Goal: Information Seeking & Learning: Learn about a topic

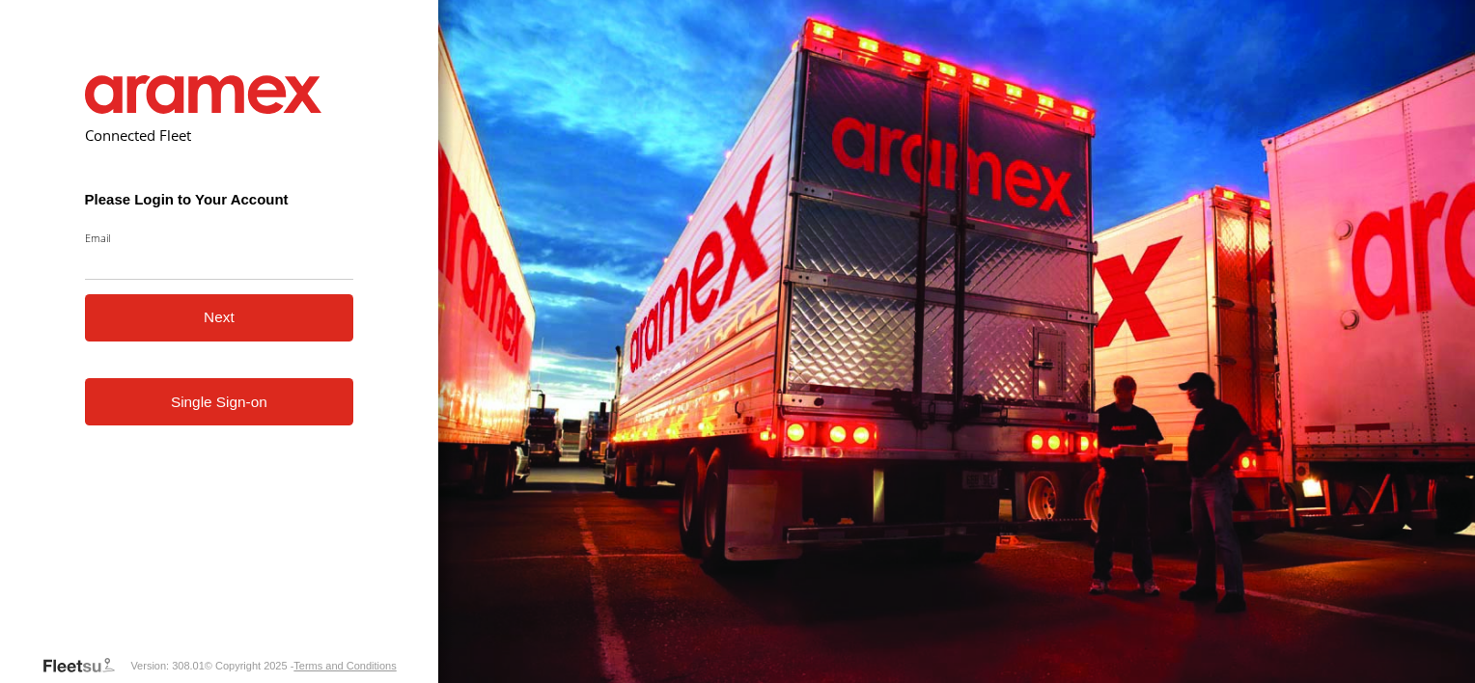
click at [259, 272] on input "Email" at bounding box center [219, 262] width 269 height 35
type input "**********"
click at [271, 318] on button "Next" at bounding box center [219, 317] width 269 height 47
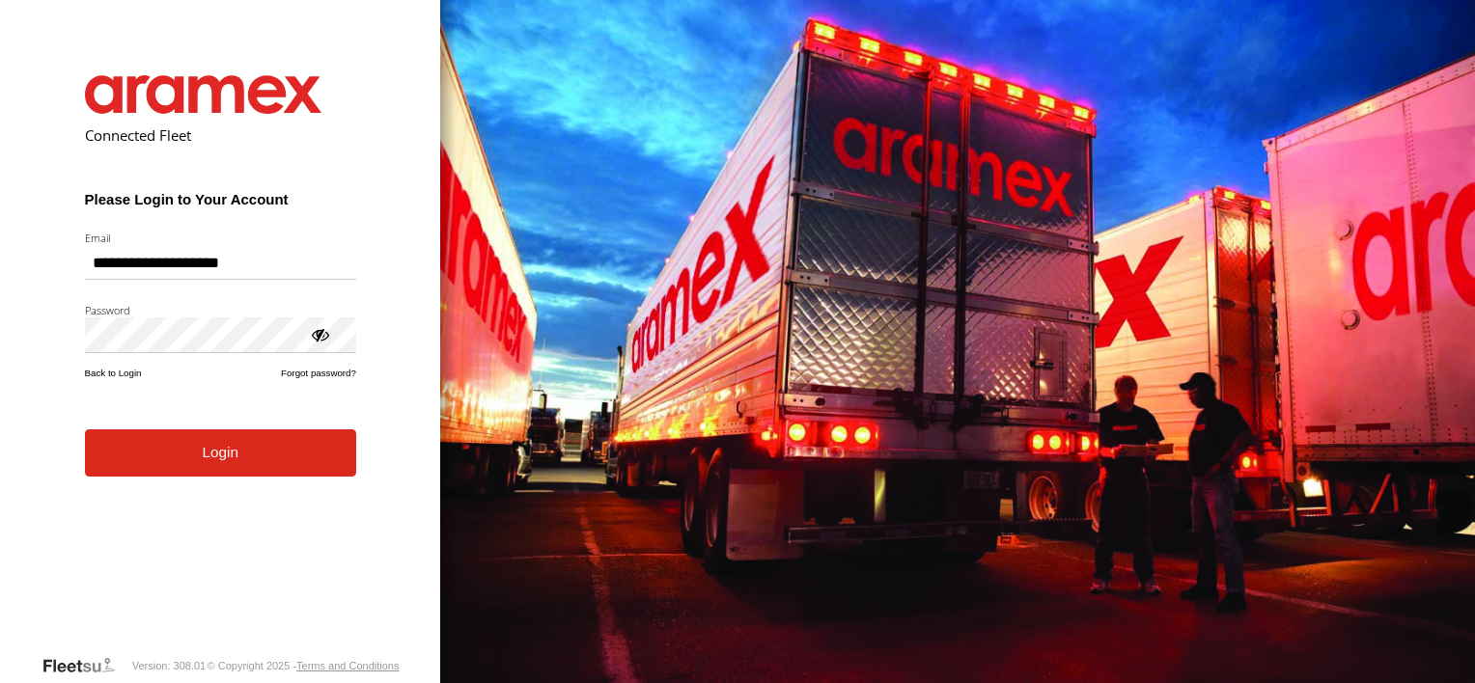
click at [239, 462] on button "Login" at bounding box center [220, 452] width 271 height 47
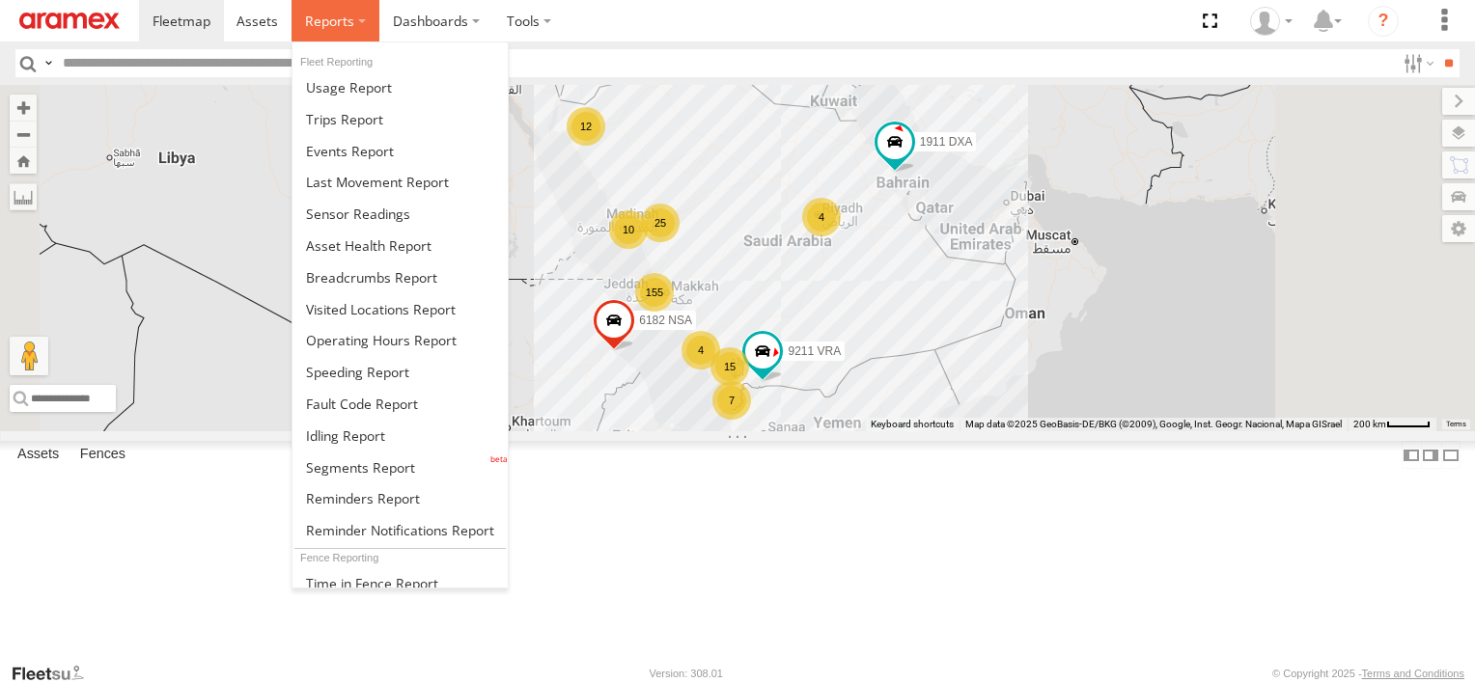
click at [346, 23] on span at bounding box center [329, 21] width 49 height 18
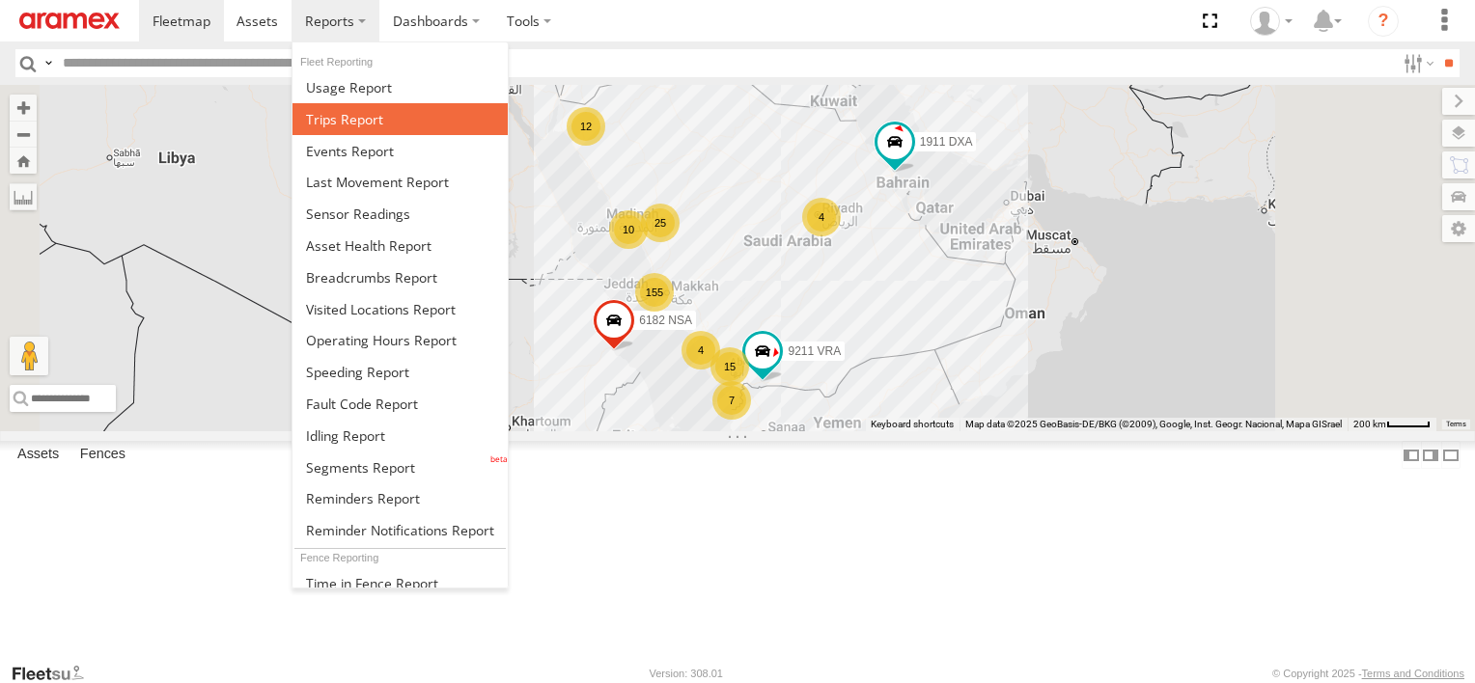
click at [375, 110] on span at bounding box center [344, 119] width 77 height 18
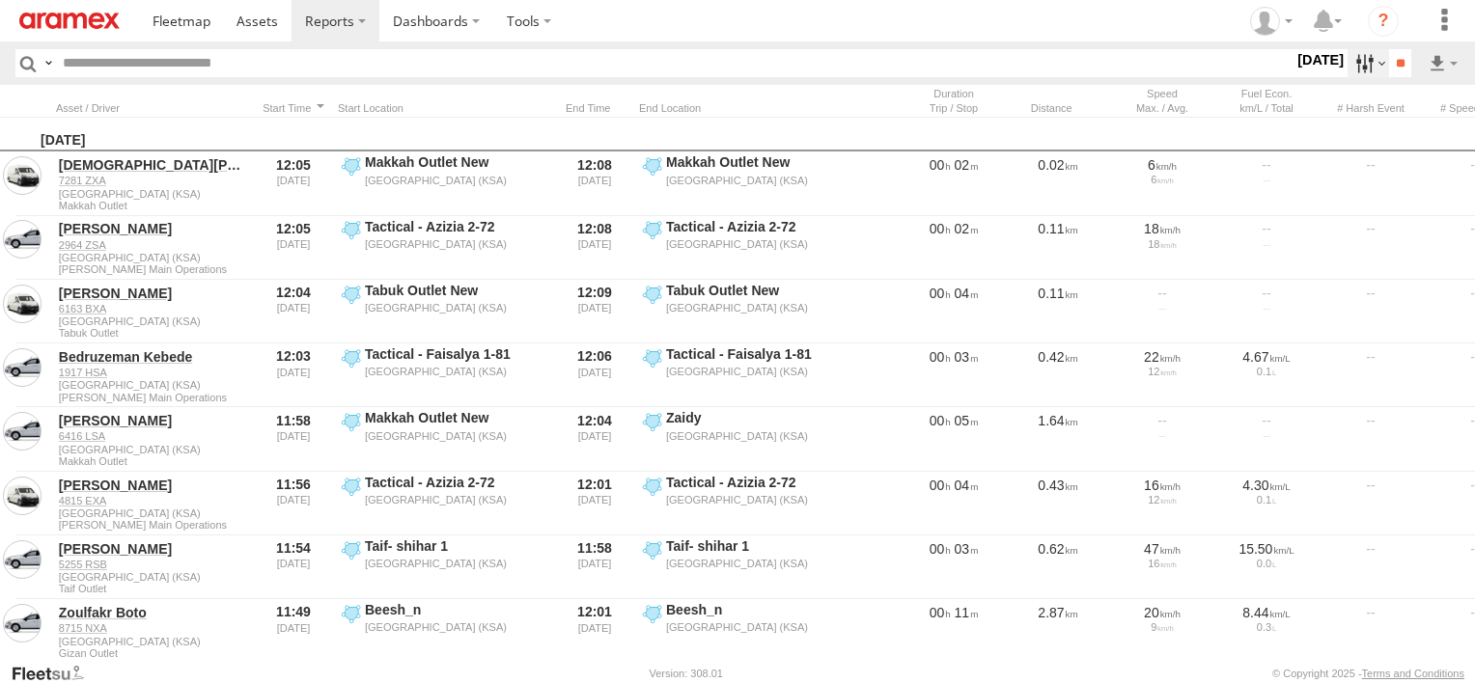
click at [1351, 68] on label at bounding box center [1367, 63] width 41 height 28
click at [0, 0] on div "S M T W T F S" at bounding box center [0, 0] width 0 height 0
click at [0, 0] on label at bounding box center [0, 0] width 0 height 0
click at [0, 0] on span "Abha Warhouse" at bounding box center [0, 0] width 0 height 0
click at [0, 0] on span "Baha warehouse" at bounding box center [0, 0] width 0 height 0
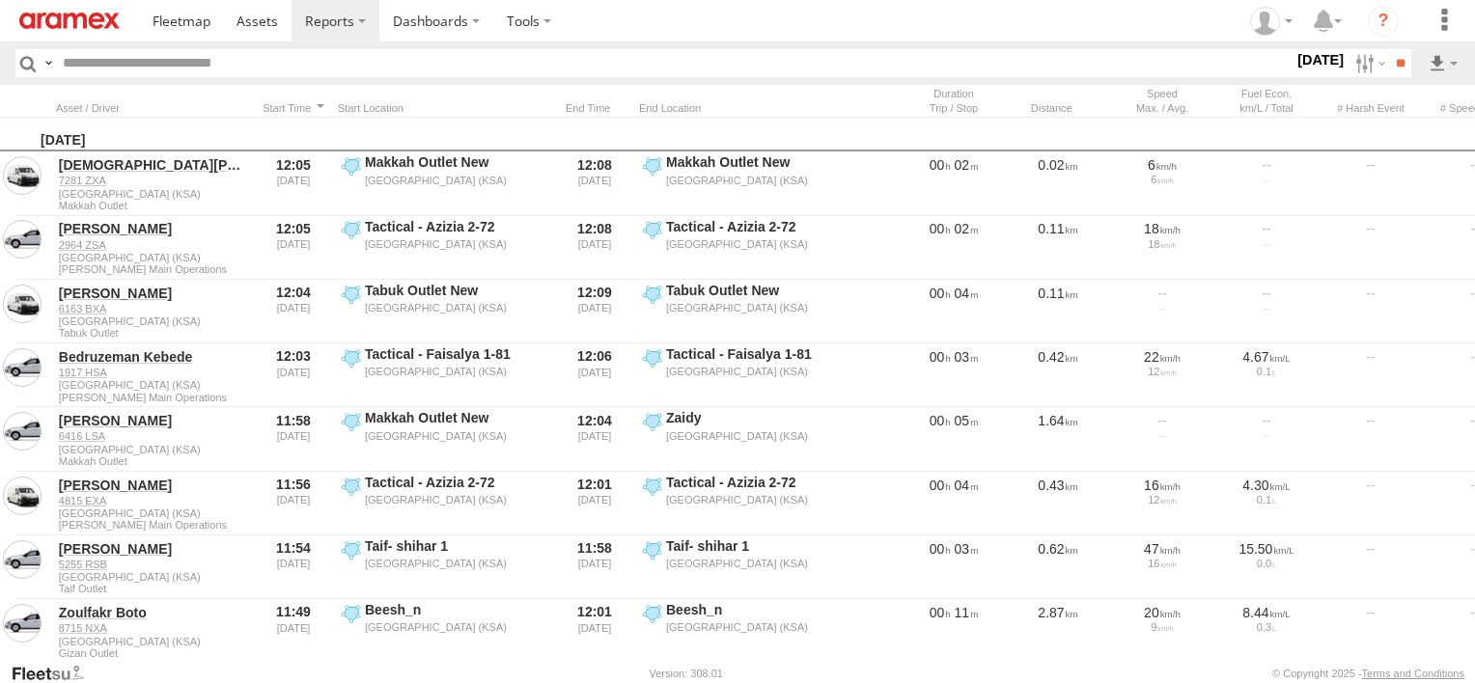
click at [0, 0] on span "Gizan Outlet" at bounding box center [0, 0] width 0 height 0
click at [0, 0] on span "Khamis Mushait Outlet" at bounding box center [0, 0] width 0 height 0
click at [0, 0] on span "Main Warehouse, [GEOGRAPHIC_DATA]" at bounding box center [0, 0] width 0 height 0
click at [0, 0] on span "Makkah Outlet" at bounding box center [0, 0] width 0 height 0
click at [0, 0] on span "Najran" at bounding box center [0, 0] width 0 height 0
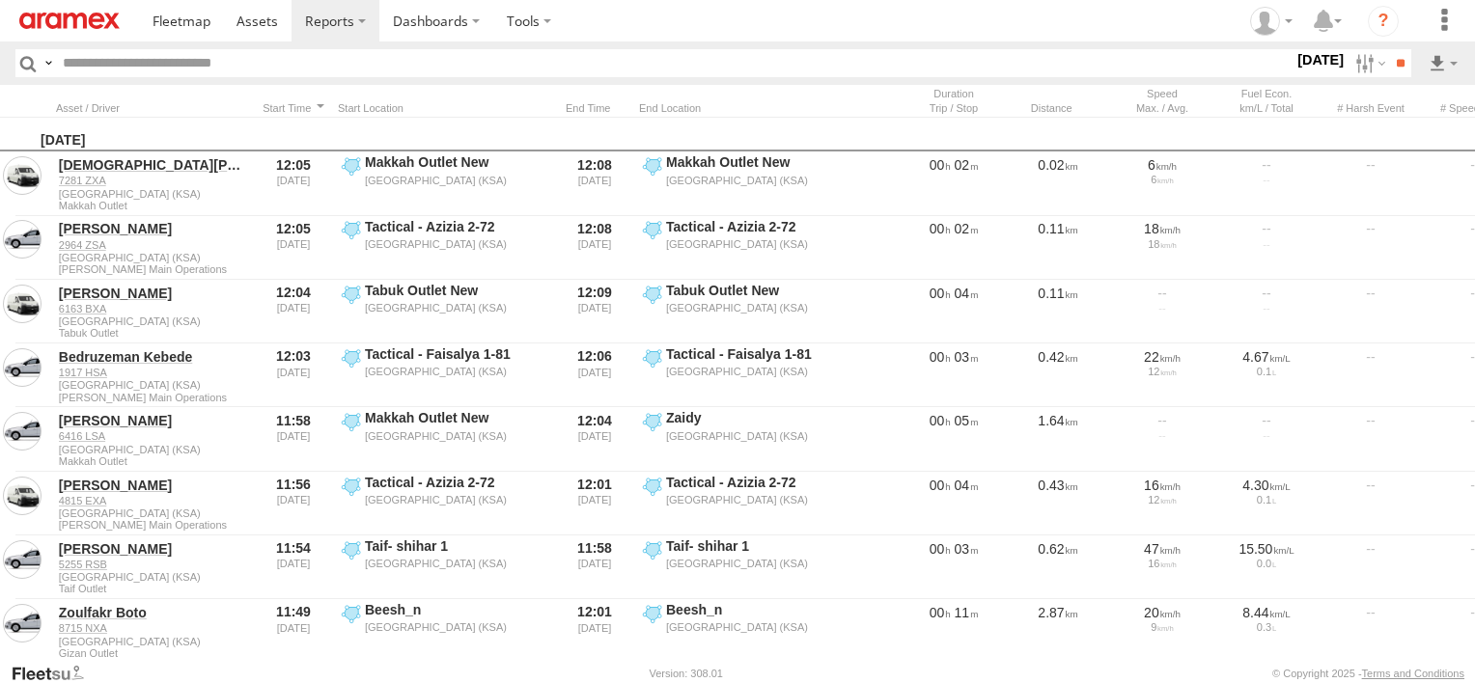
click at [0, 0] on span "Qunfuda" at bounding box center [0, 0] width 0 height 0
click at [0, 0] on span "Tabuk Outlet" at bounding box center [0, 0] width 0 height 0
click at [0, 0] on span "Taif Outlet" at bounding box center [0, 0] width 0 height 0
click at [0, 0] on span "Yanbu Outlet" at bounding box center [0, 0] width 0 height 0
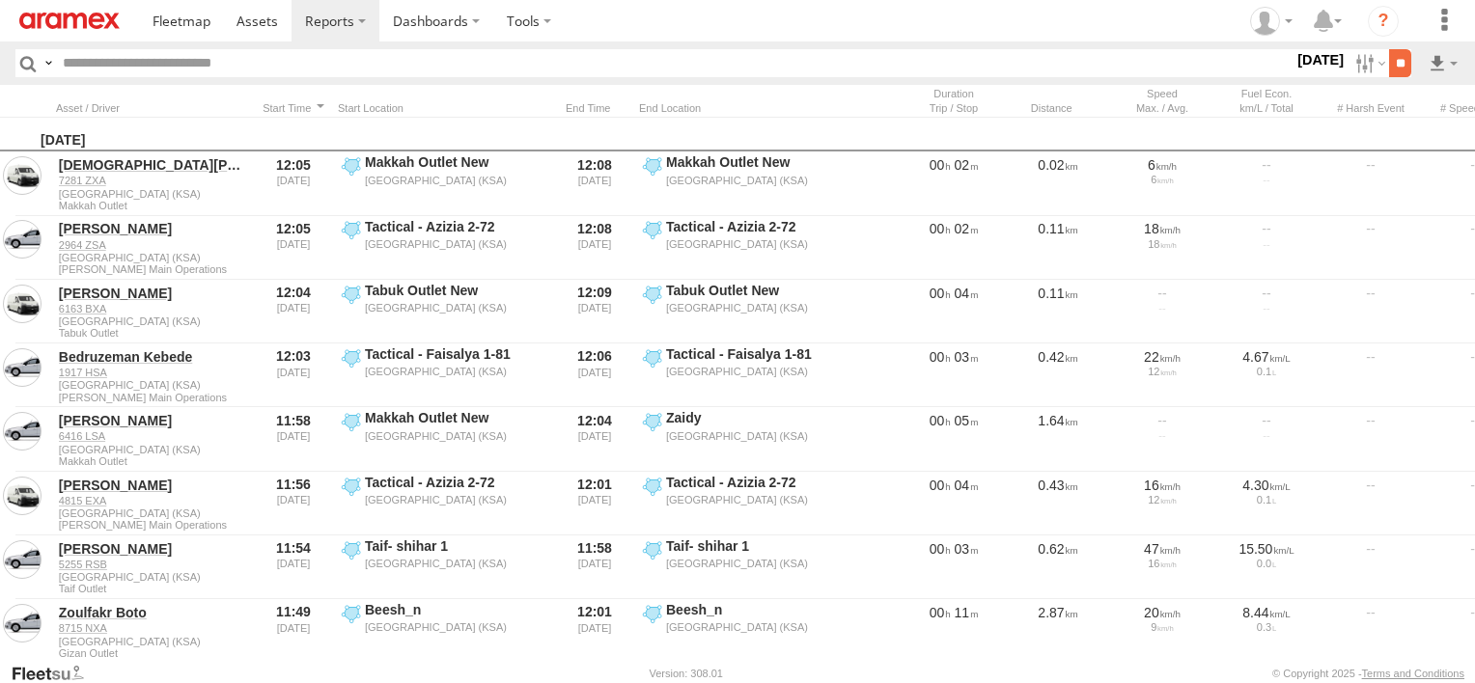
click at [1389, 65] on input "**" at bounding box center [1400, 63] width 22 height 28
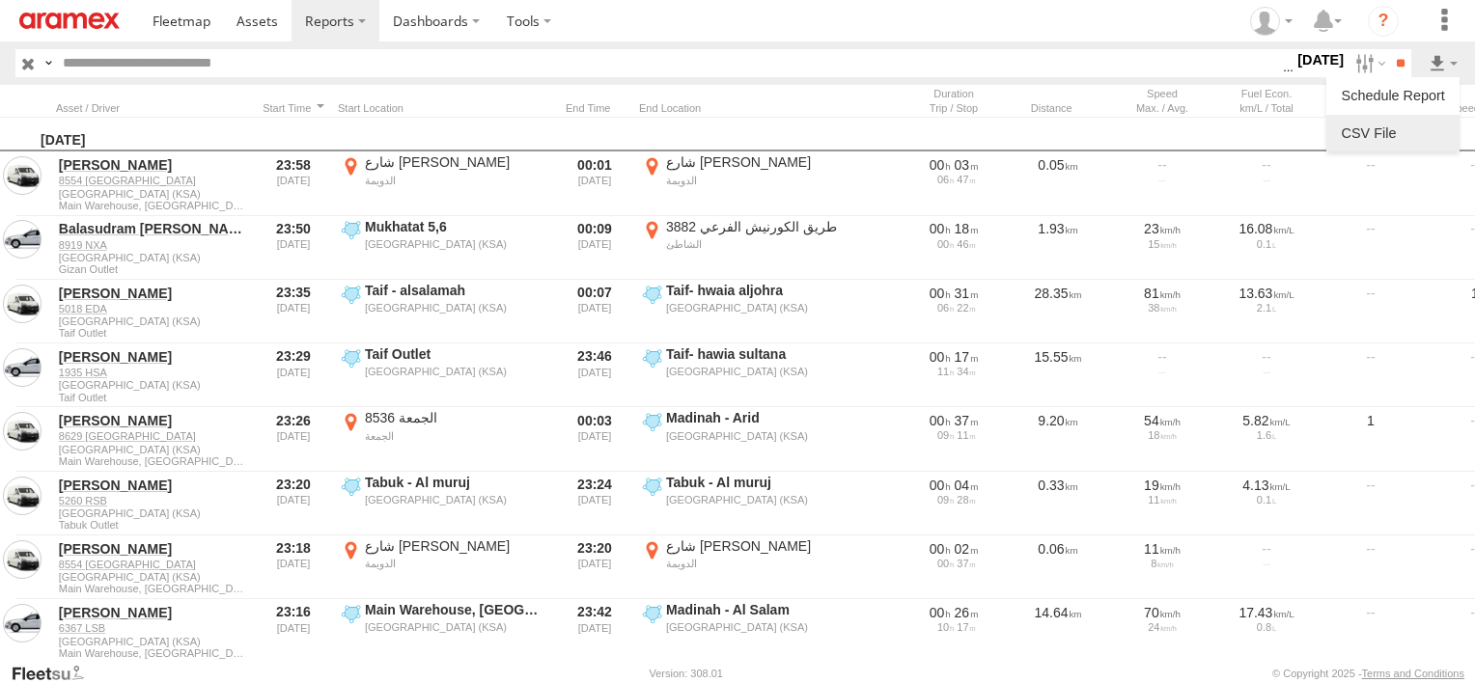
click at [1432, 123] on link at bounding box center [1393, 133] width 118 height 29
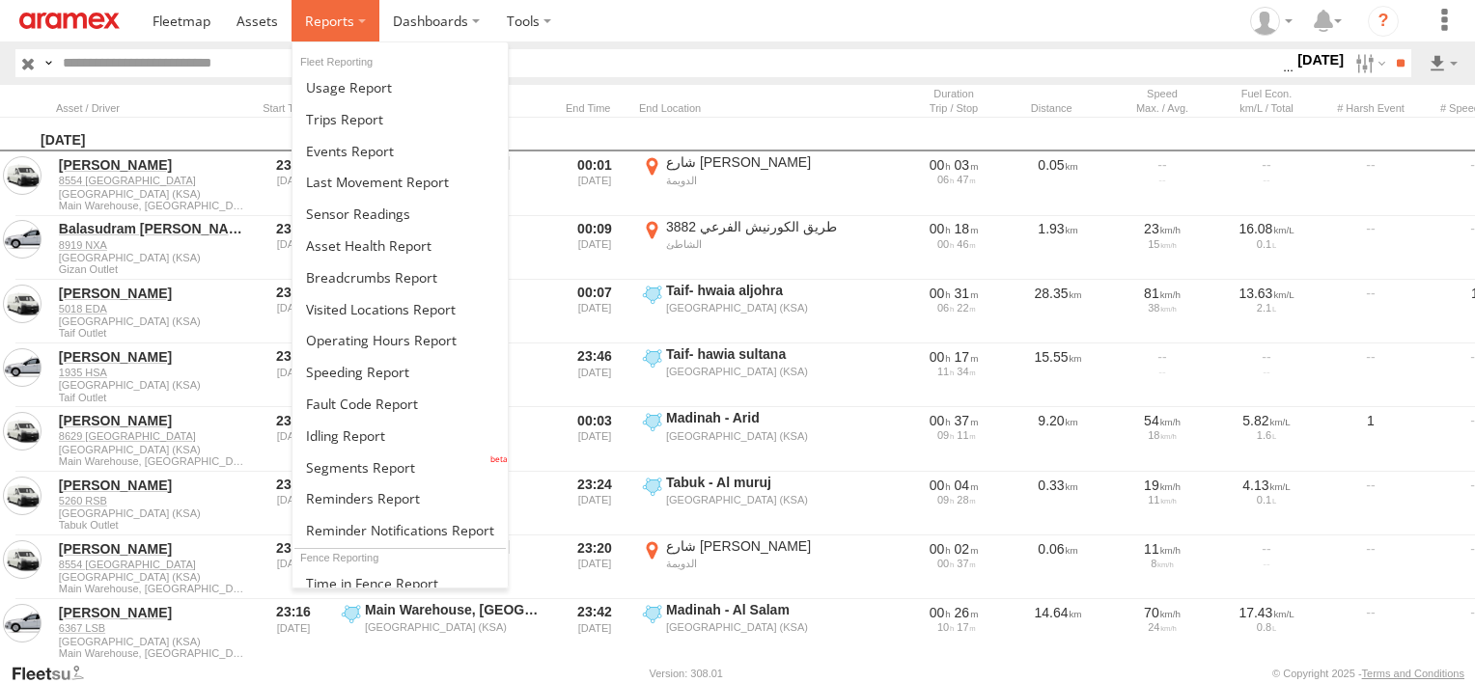
click at [334, 20] on span at bounding box center [329, 21] width 49 height 18
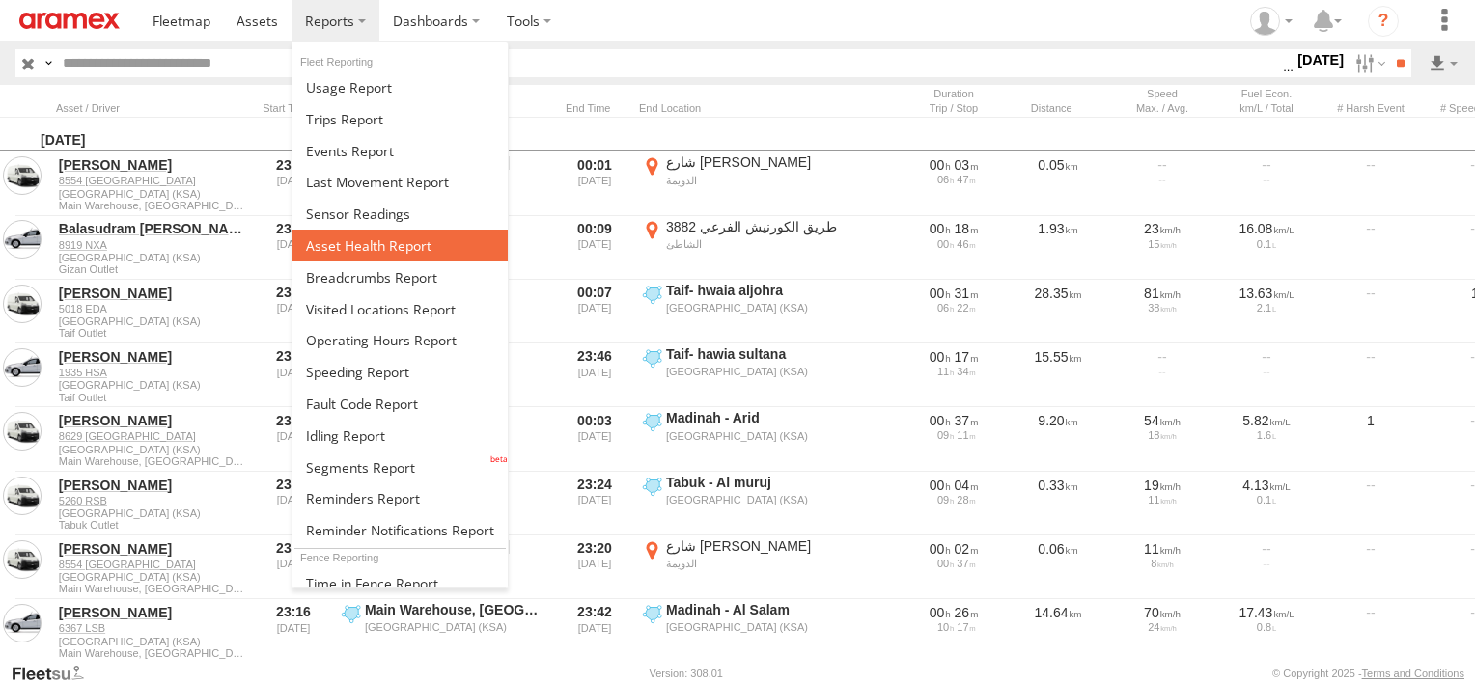
click at [397, 247] on span at bounding box center [368, 245] width 125 height 18
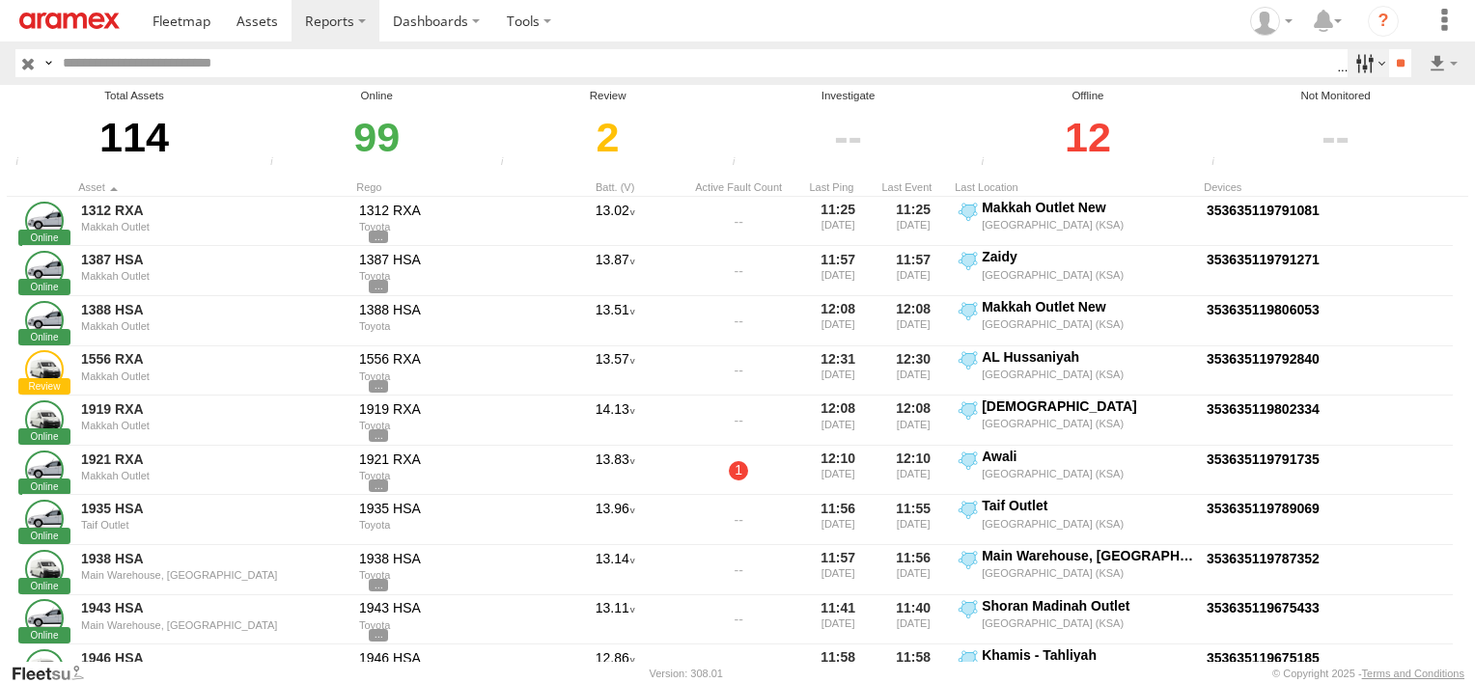
click at [1347, 57] on label at bounding box center [1367, 63] width 41 height 28
click at [0, 0] on span "Review" at bounding box center [0, 0] width 0 height 0
drag, startPoint x: 1291, startPoint y: 170, endPoint x: 1297, endPoint y: 191, distance: 22.0
click at [0, 0] on span "Investigate" at bounding box center [0, 0] width 0 height 0
click at [0, 0] on span "Review" at bounding box center [0, 0] width 0 height 0
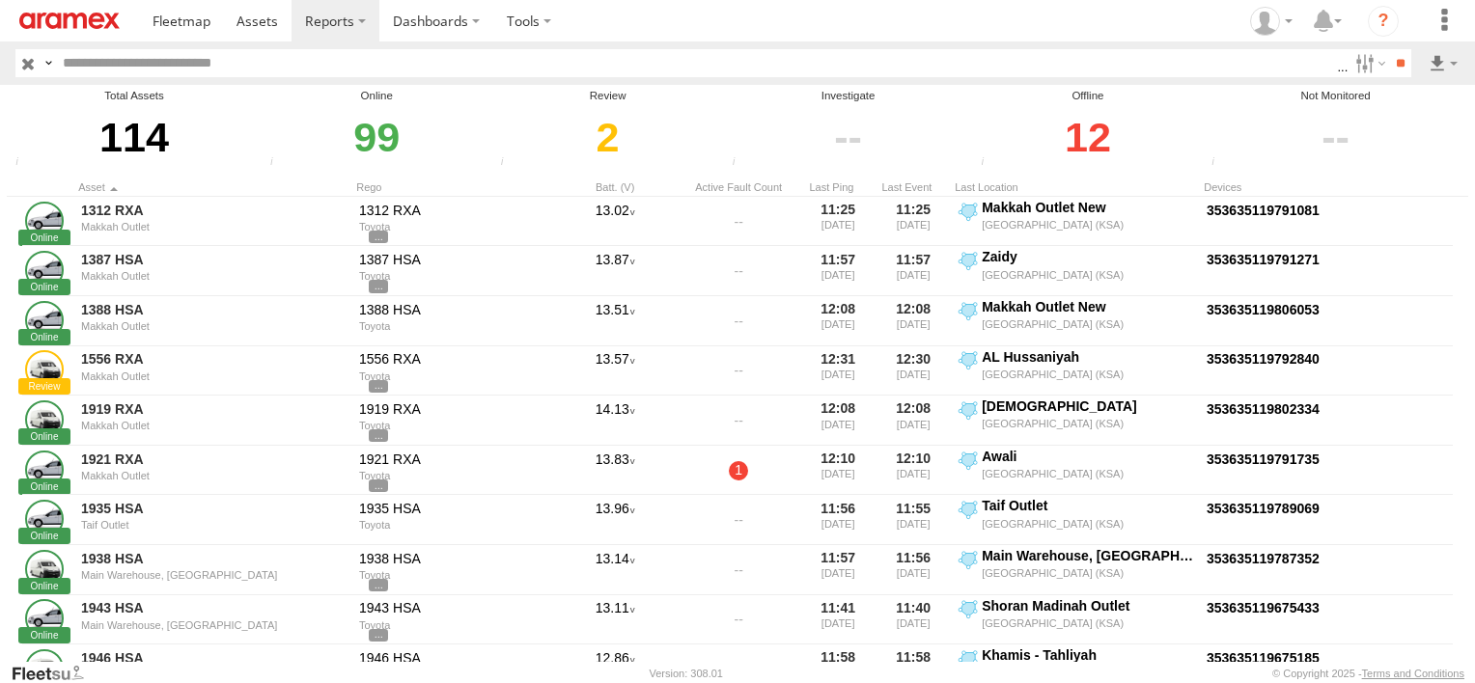
click at [0, 0] on span "Offline" at bounding box center [0, 0] width 0 height 0
click at [1389, 65] on input "**" at bounding box center [1400, 63] width 22 height 28
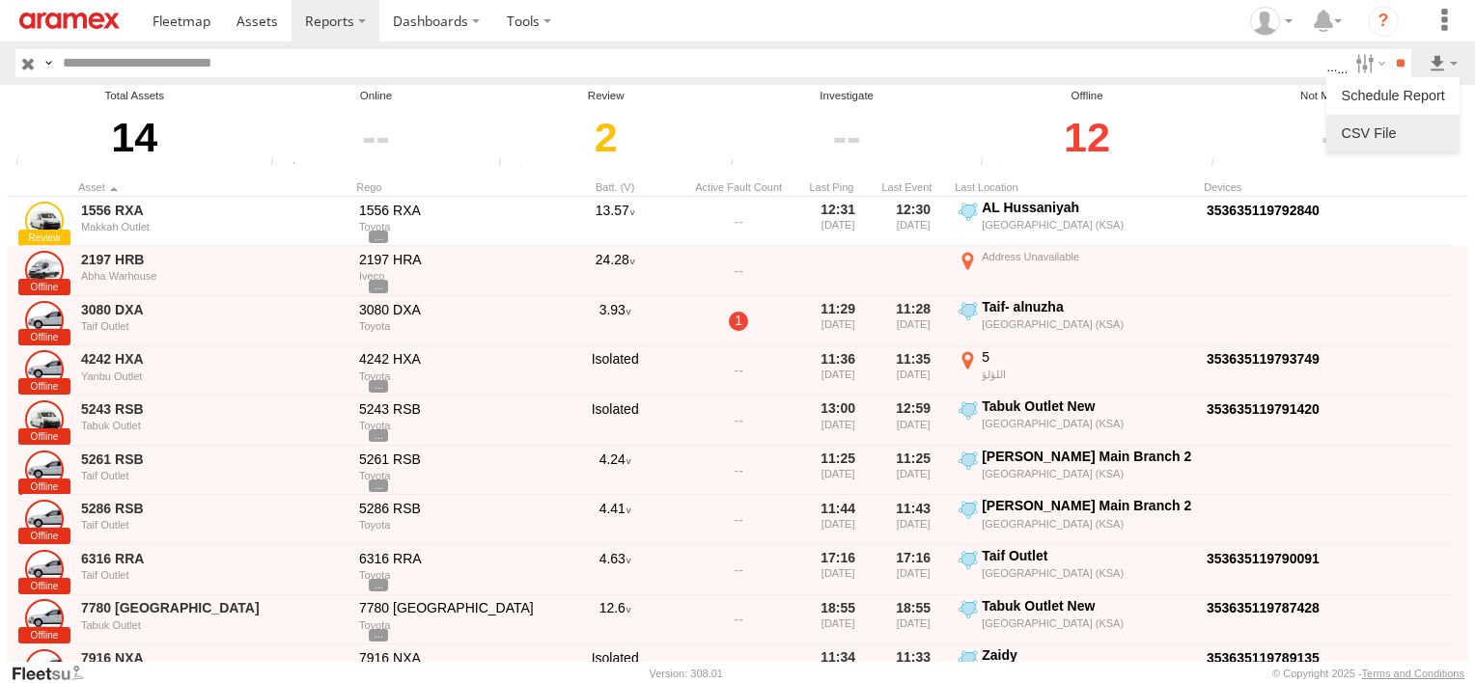
click at [1397, 144] on link at bounding box center [1393, 133] width 118 height 29
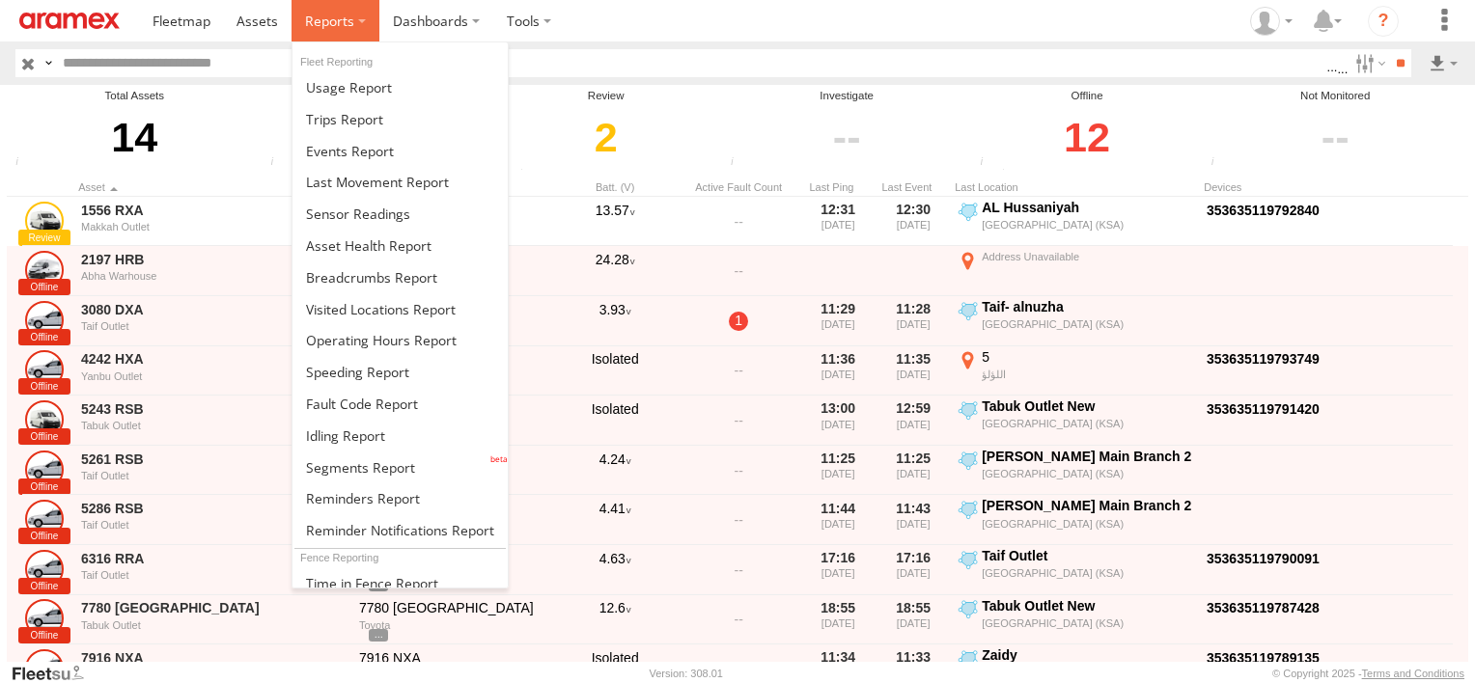
click at [319, 26] on span at bounding box center [329, 21] width 49 height 18
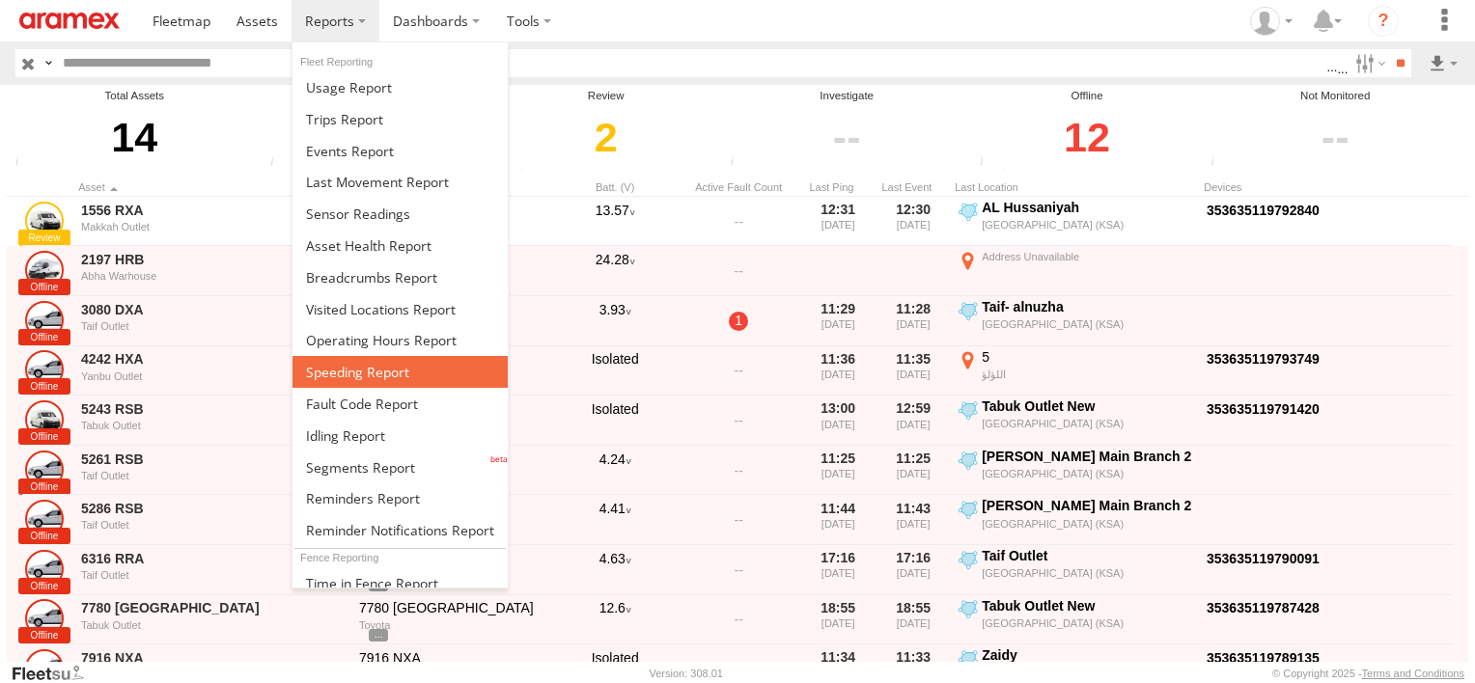
click at [378, 370] on span at bounding box center [357, 372] width 103 height 18
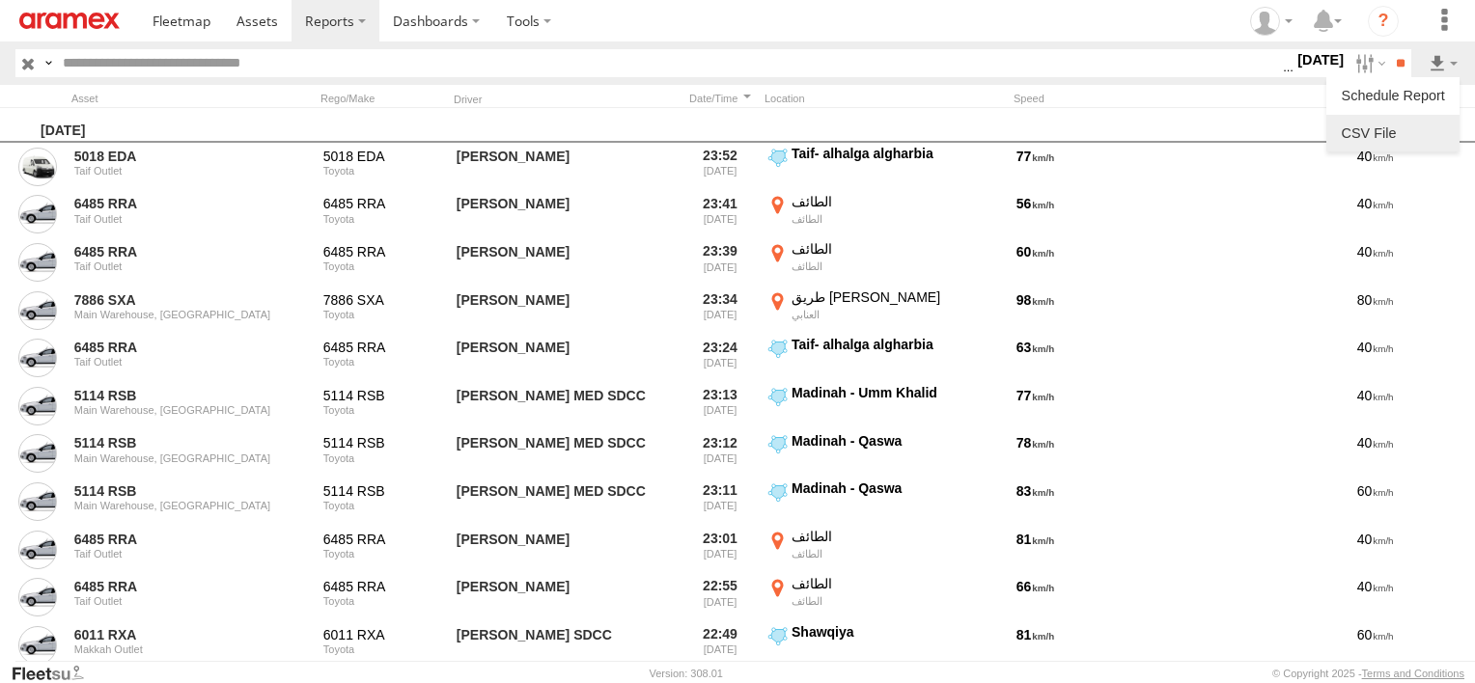
click at [1418, 139] on link at bounding box center [1393, 133] width 118 height 29
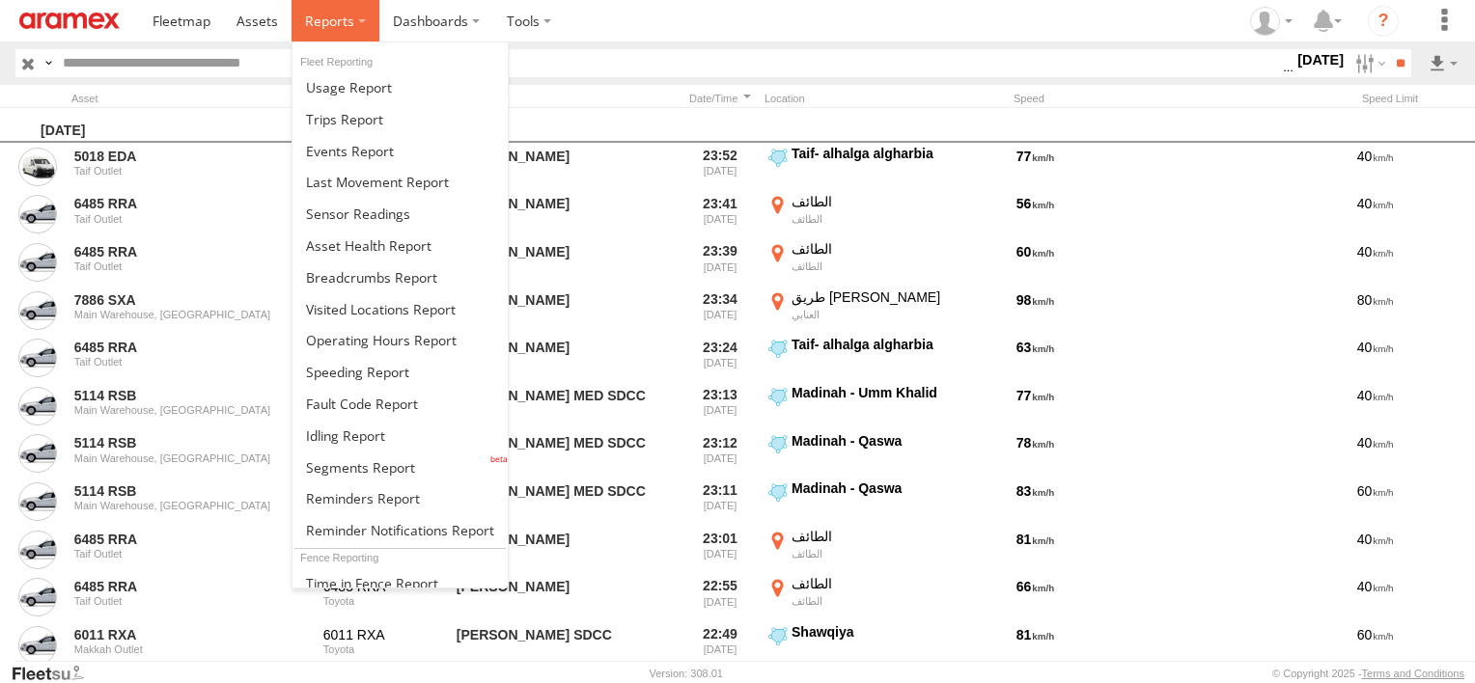
click at [322, 16] on span at bounding box center [329, 21] width 49 height 18
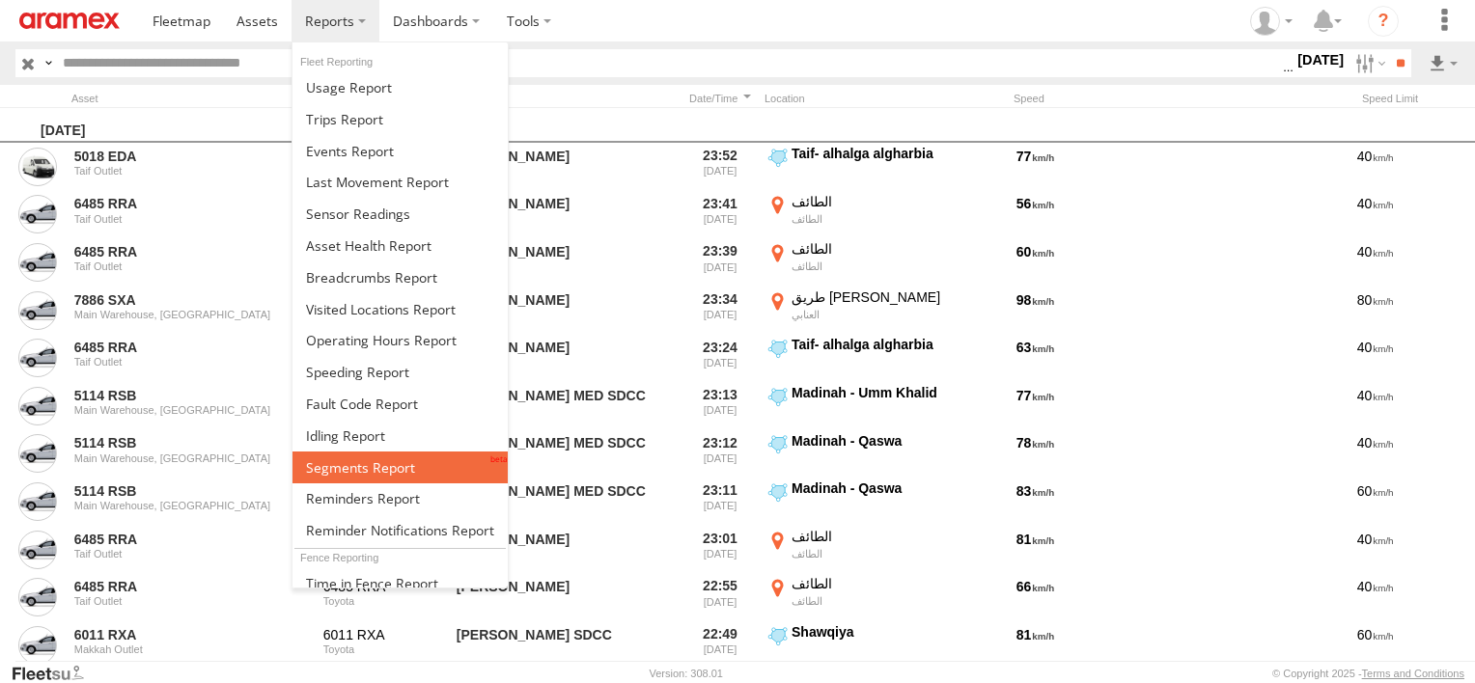
click at [400, 467] on span at bounding box center [360, 467] width 109 height 18
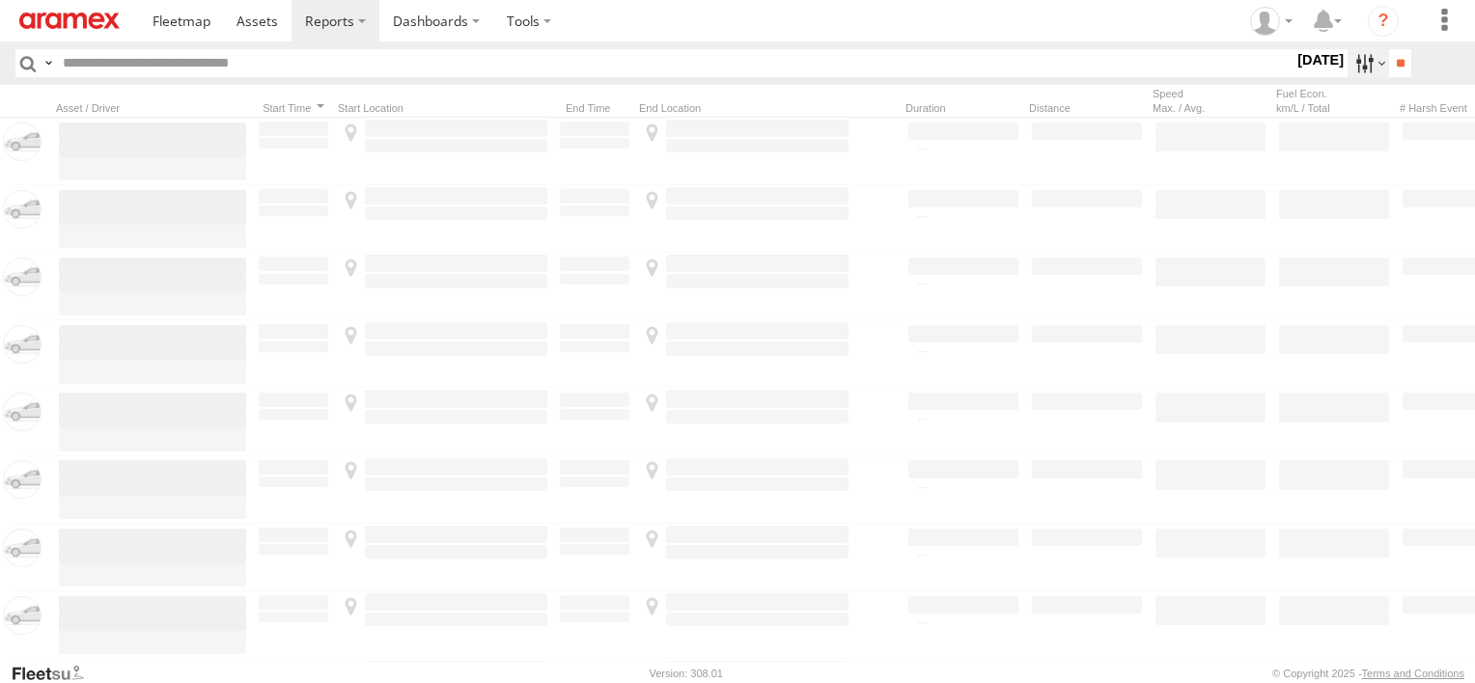
click at [1352, 54] on label at bounding box center [1367, 63] width 41 height 28
click at [0, 0] on label at bounding box center [0, 0] width 0 height 0
click at [0, 0] on span "Abha Warhouse" at bounding box center [0, 0] width 0 height 0
click at [0, 0] on span "Baha warehouse" at bounding box center [0, 0] width 0 height 0
click at [0, 0] on span "Gizan Outlet" at bounding box center [0, 0] width 0 height 0
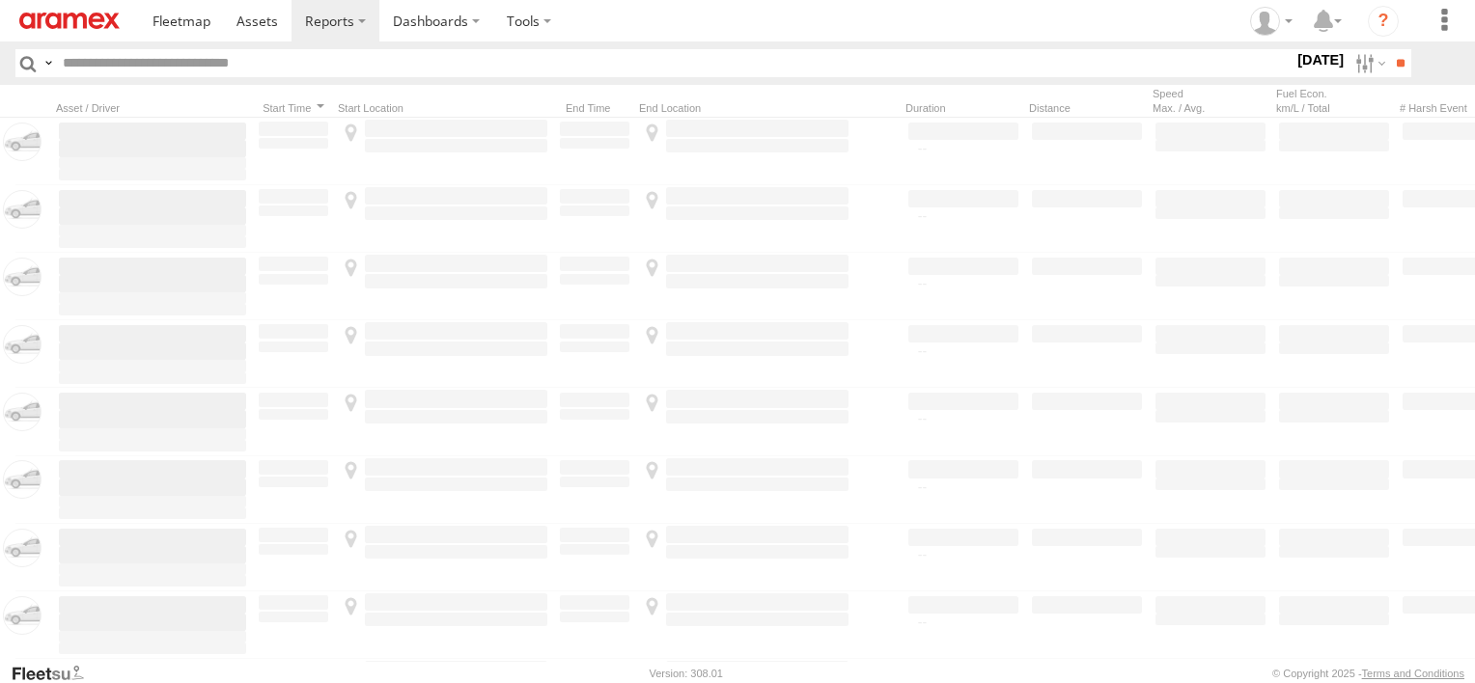
click at [0, 0] on span "Khamis Mushait Outlet" at bounding box center [0, 0] width 0 height 0
click at [0, 0] on label "Main Warehouse, [GEOGRAPHIC_DATA]" at bounding box center [0, 0] width 0 height 0
click at [0, 0] on span "Makkah Outlet" at bounding box center [0, 0] width 0 height 0
click at [0, 0] on span "Najran" at bounding box center [0, 0] width 0 height 0
click at [0, 0] on span "Qunfuda" at bounding box center [0, 0] width 0 height 0
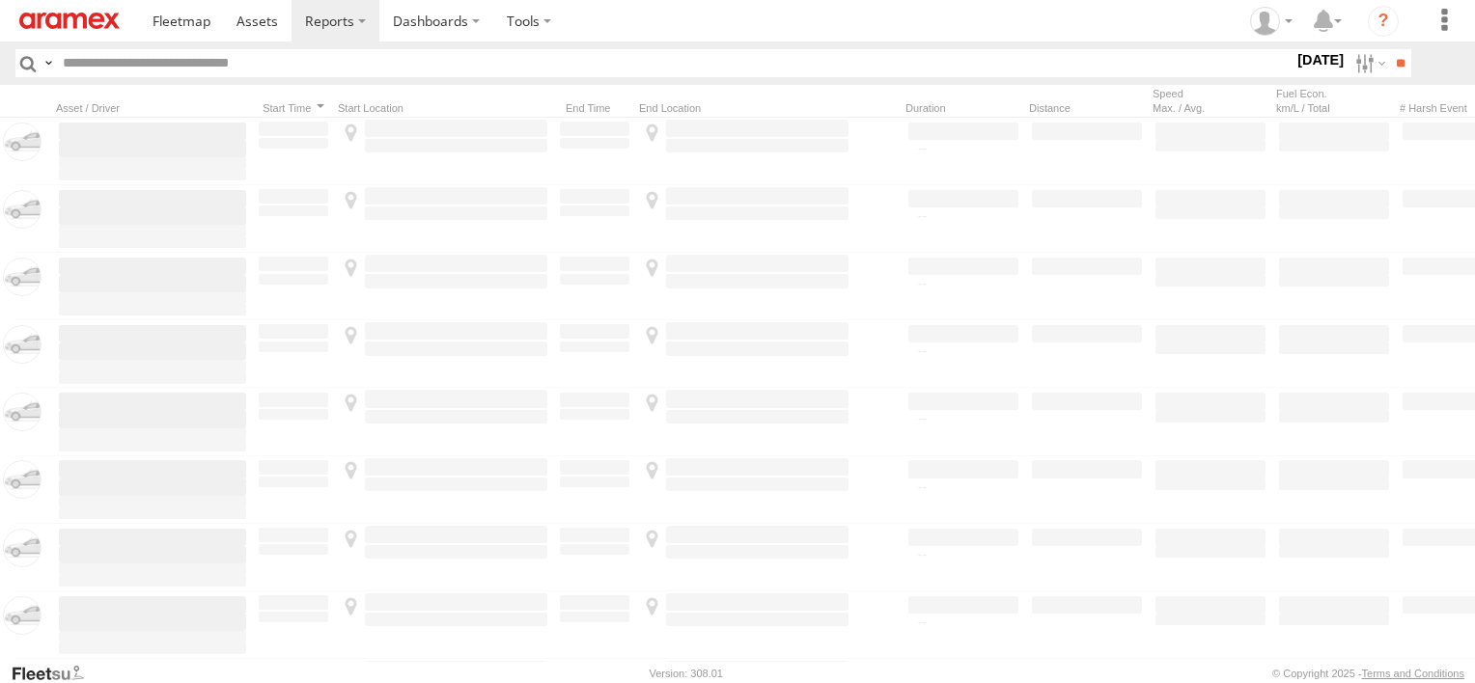
click at [0, 0] on span "Tabuk Outlet" at bounding box center [0, 0] width 0 height 0
click at [0, 0] on span "Taif Outlet" at bounding box center [0, 0] width 0 height 0
click at [0, 0] on span "Yanbu Outlet" at bounding box center [0, 0] width 0 height 0
click at [1394, 64] on input "**" at bounding box center [1400, 63] width 22 height 28
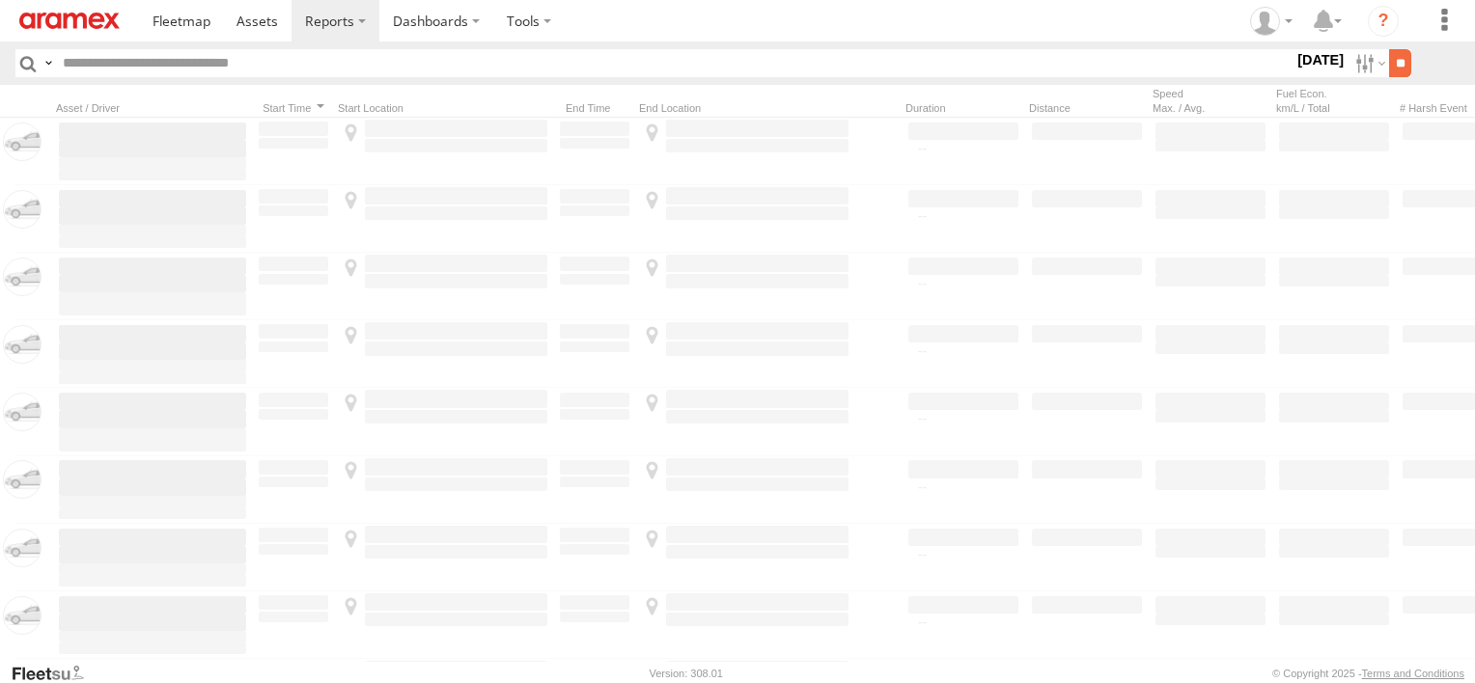
scroll to position [0, 0]
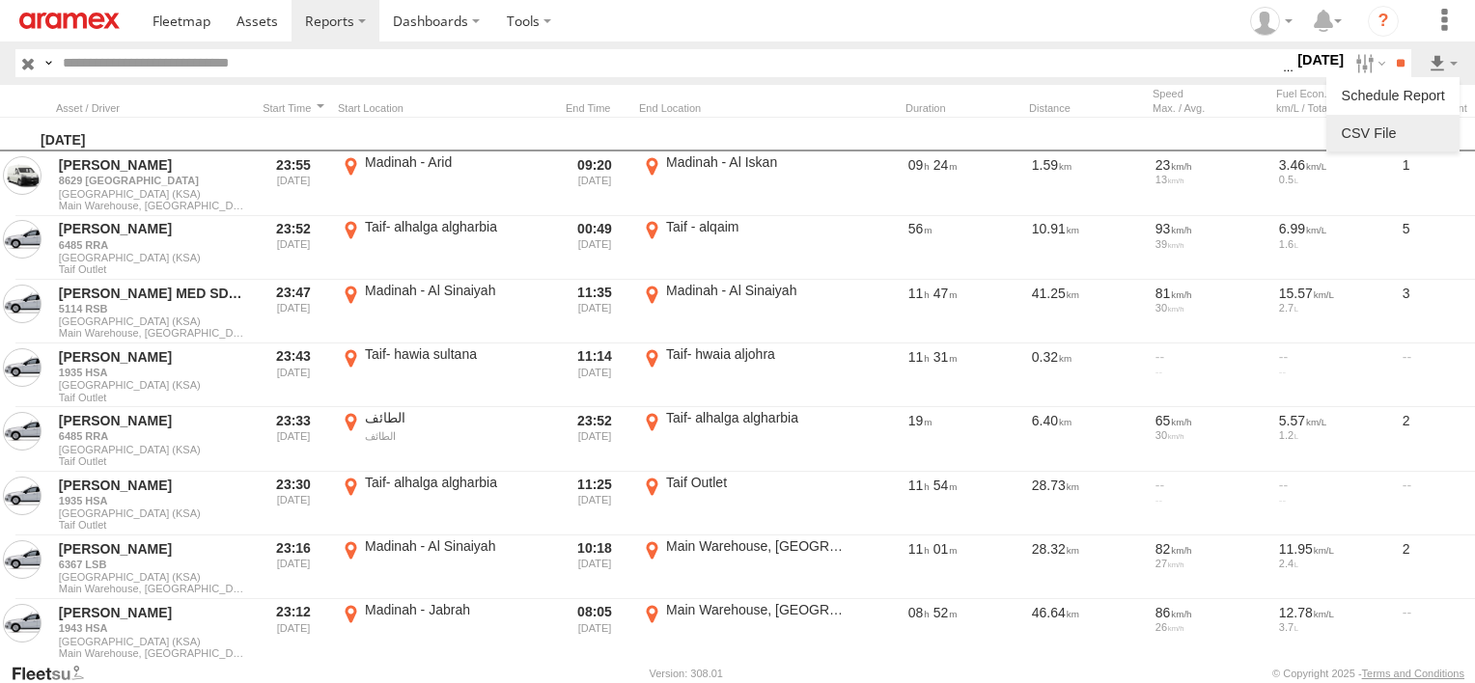
click at [1392, 138] on link at bounding box center [1393, 133] width 118 height 29
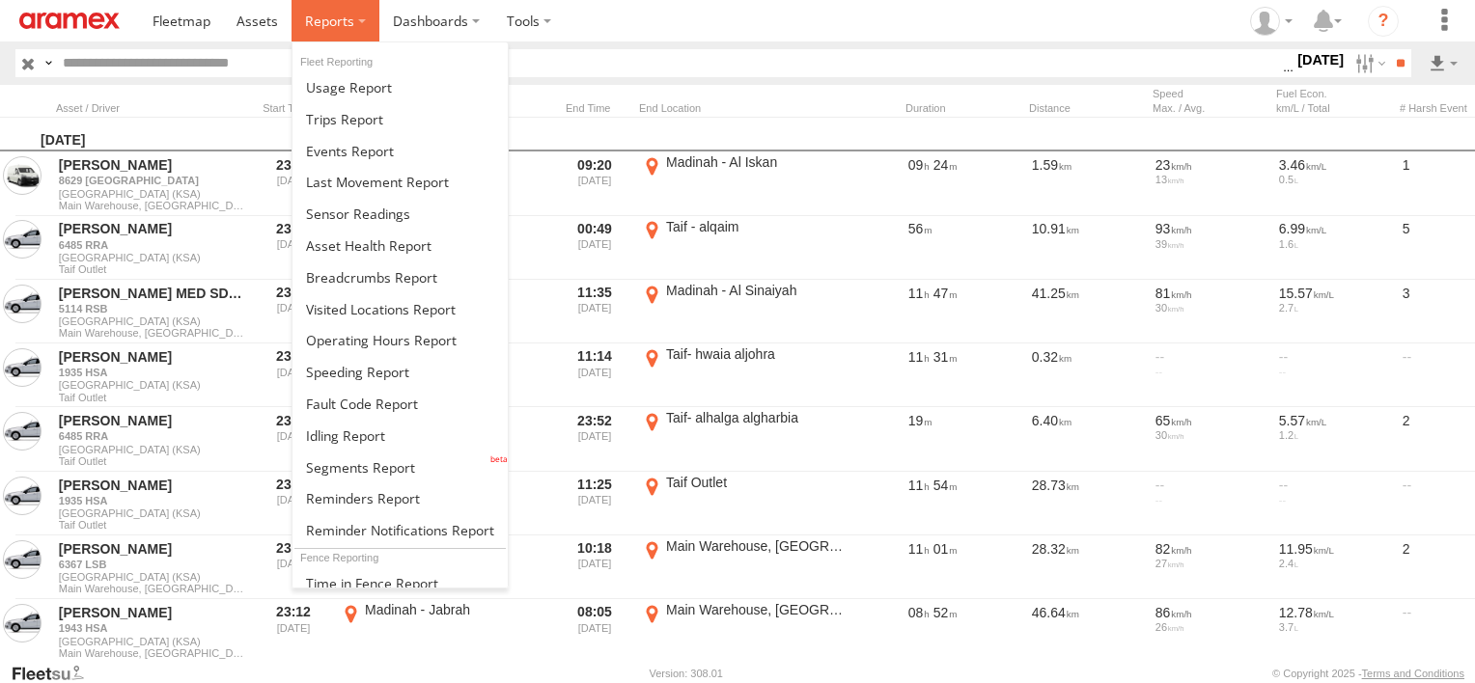
click at [342, 6] on label at bounding box center [335, 20] width 88 height 41
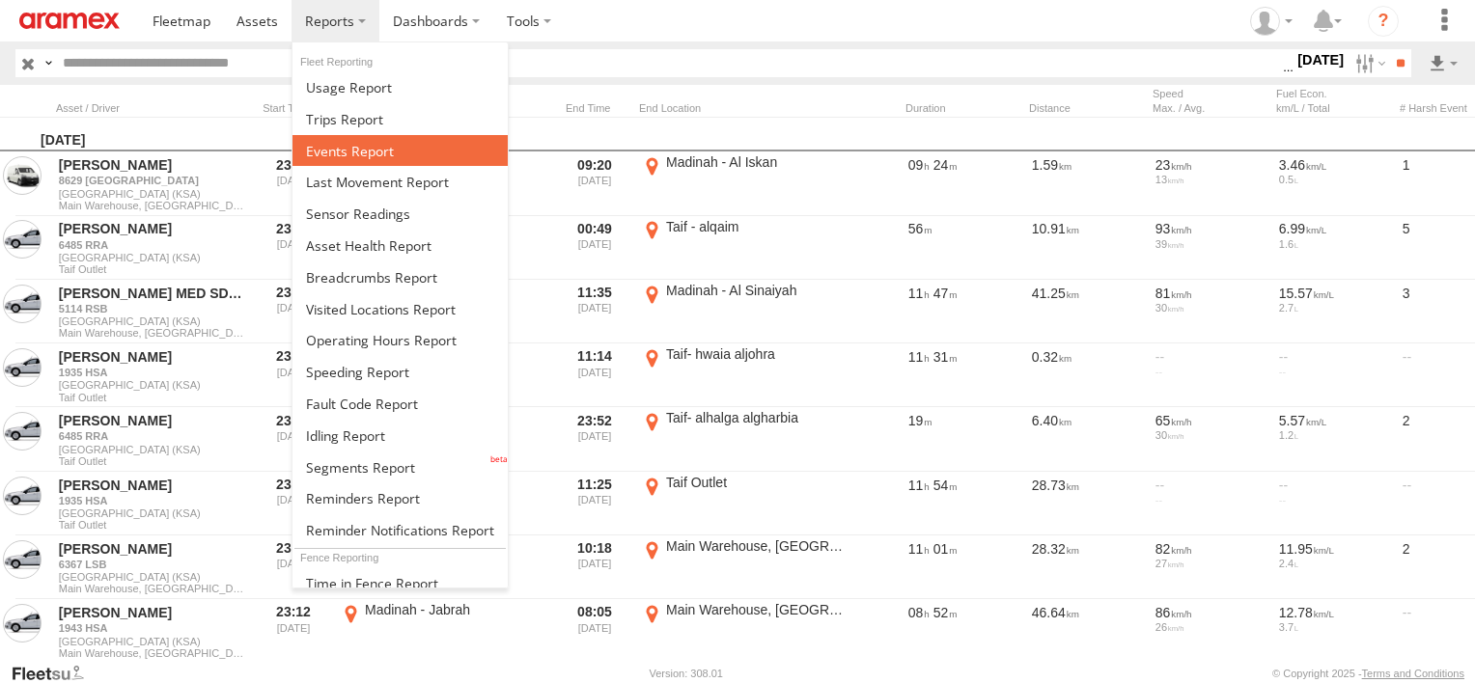
click at [352, 147] on span at bounding box center [350, 151] width 88 height 18
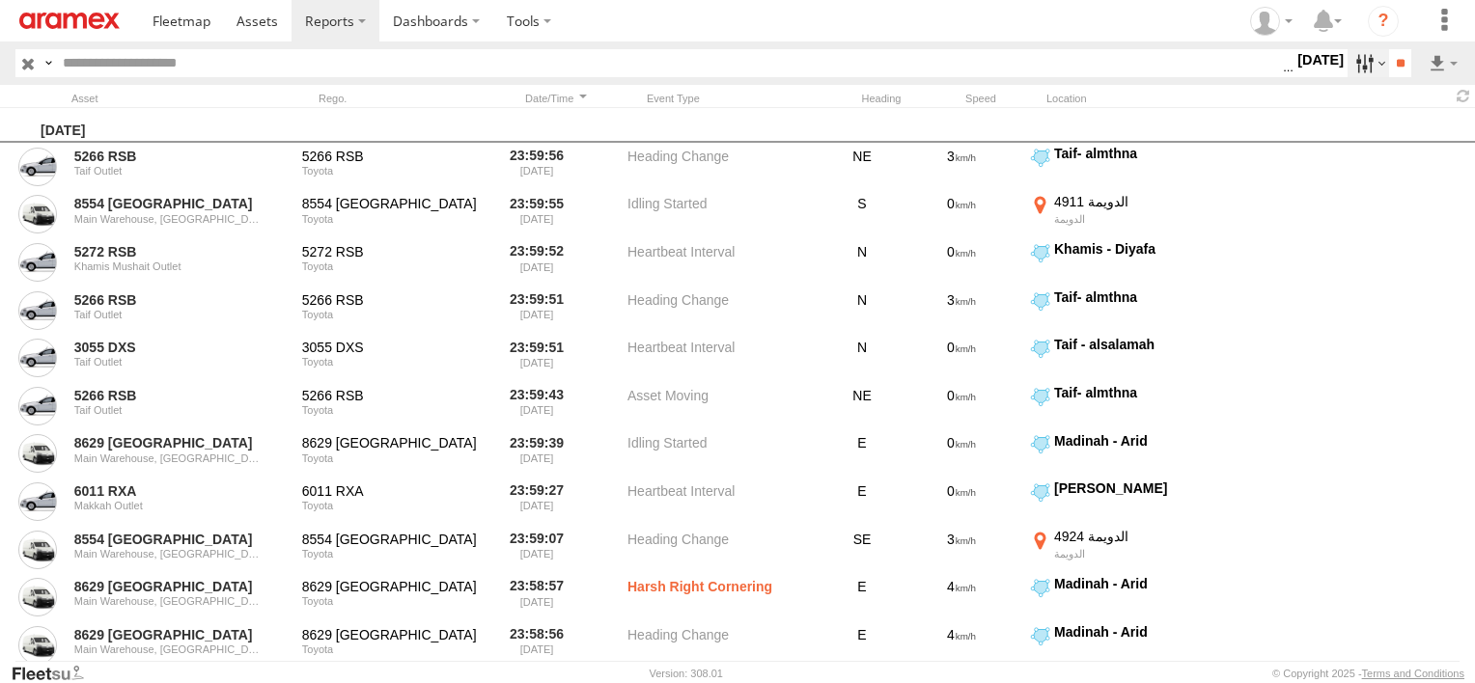
click at [1368, 59] on label at bounding box center [1367, 63] width 41 height 28
click at [0, 0] on span "Potential Roll Over" at bounding box center [0, 0] width 0 height 0
click at [0, 0] on span "External Power Lost" at bounding box center [0, 0] width 0 height 0
click at [1392, 74] on input "**" at bounding box center [1400, 63] width 22 height 28
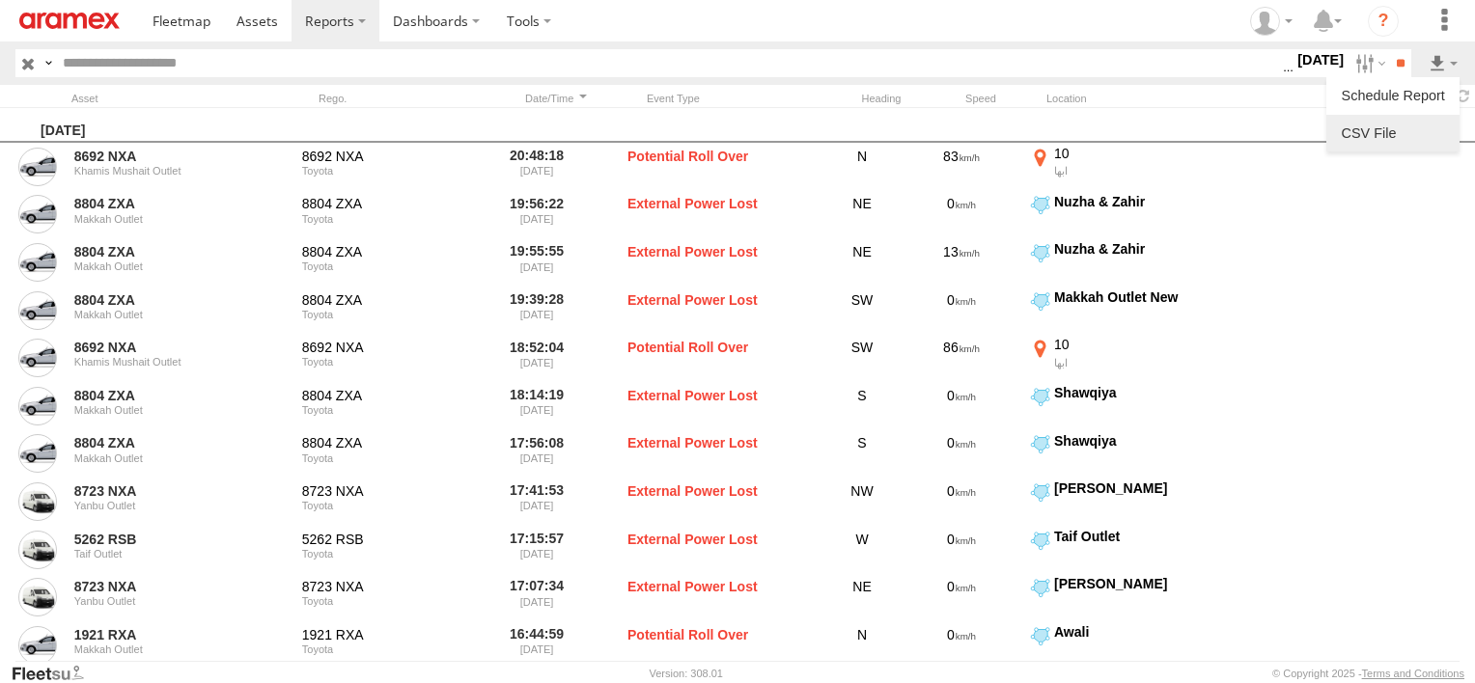
click at [1412, 123] on link at bounding box center [1393, 133] width 118 height 29
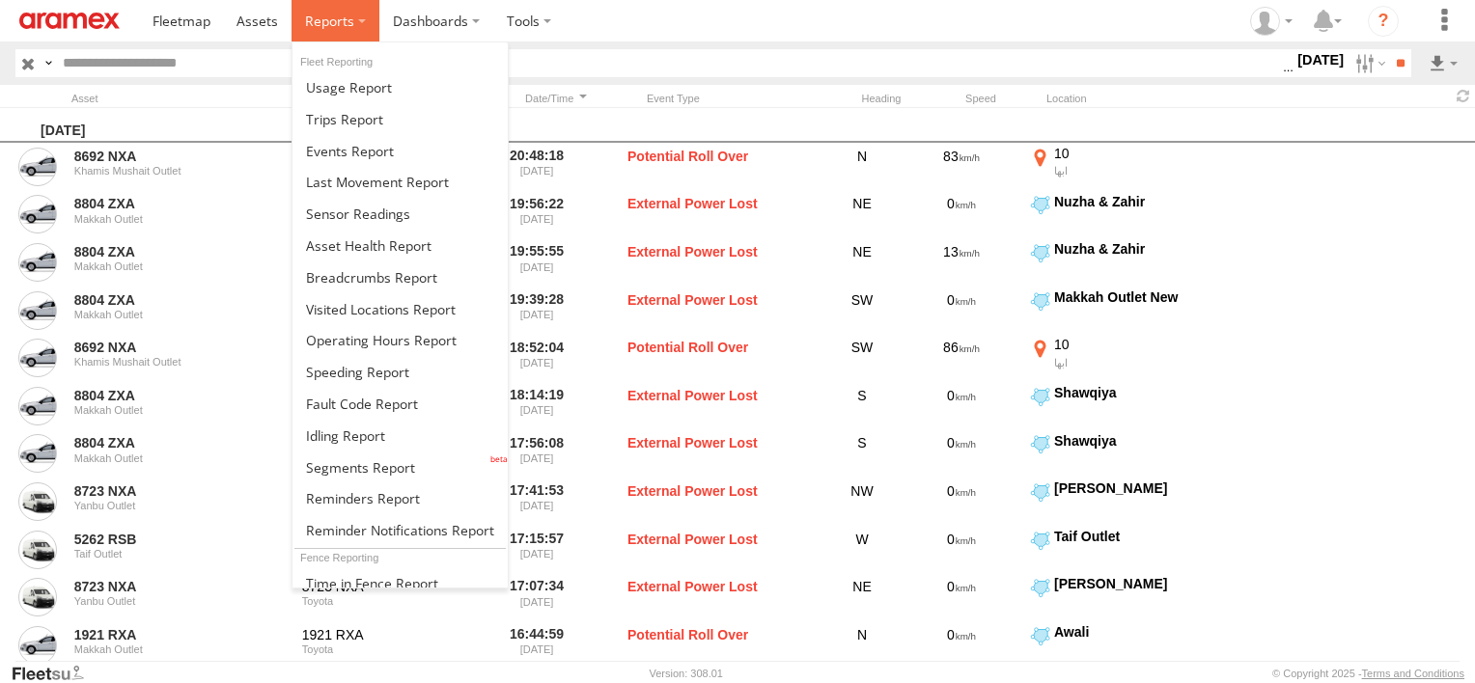
click at [316, 15] on span at bounding box center [329, 21] width 49 height 18
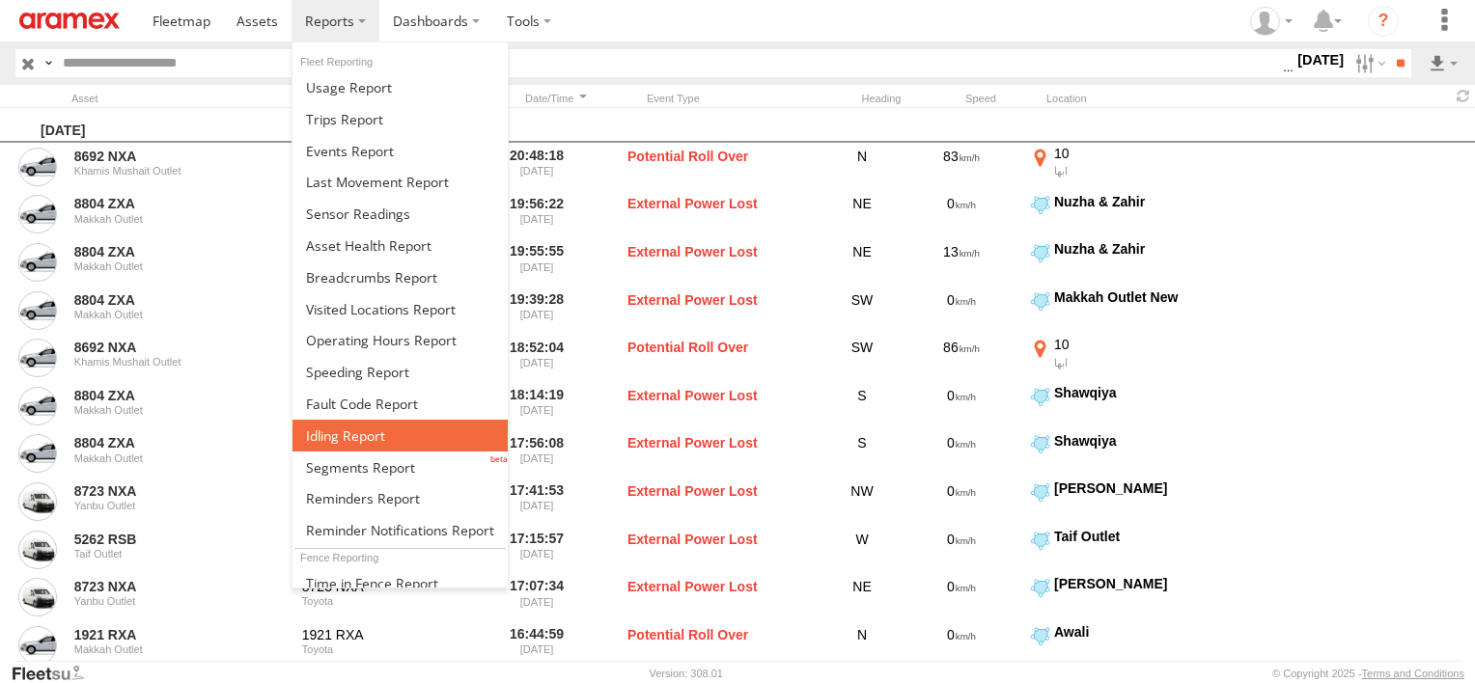
click at [384, 432] on link at bounding box center [399, 436] width 215 height 32
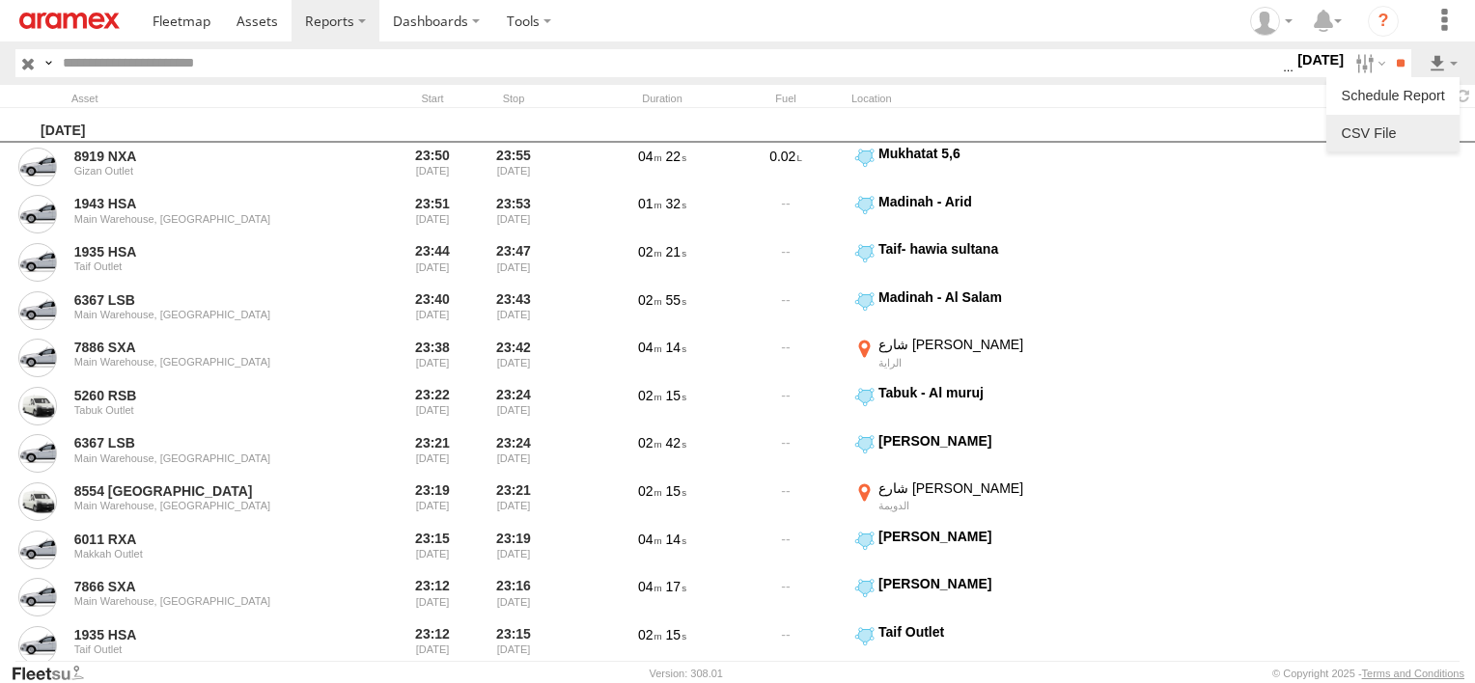
click at [1388, 139] on link at bounding box center [1393, 133] width 118 height 29
